Goal: Task Accomplishment & Management: Use online tool/utility

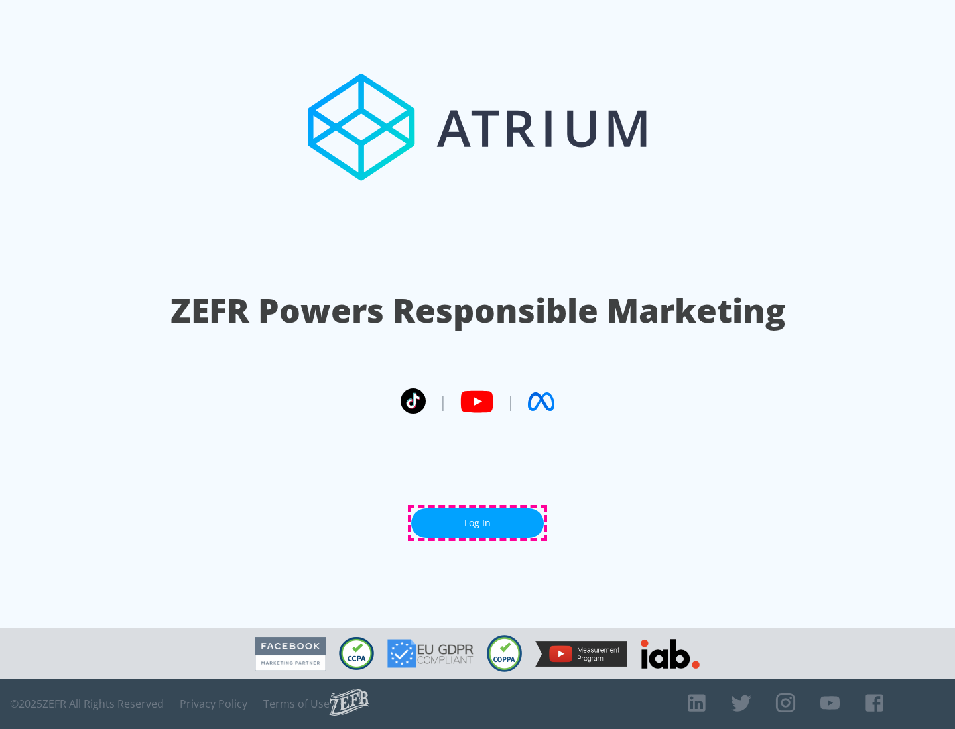
click at [477, 523] on link "Log In" at bounding box center [477, 524] width 133 height 30
